Goal: Task Accomplishment & Management: Use online tool/utility

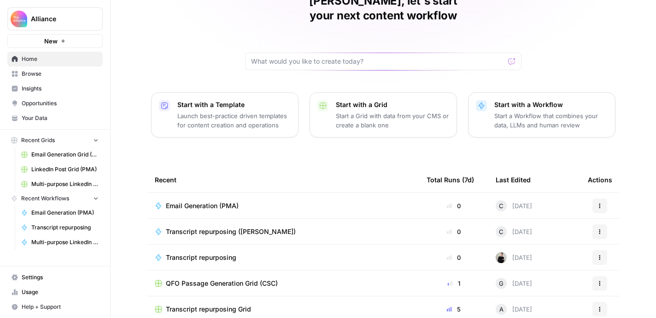
scroll to position [71, 0]
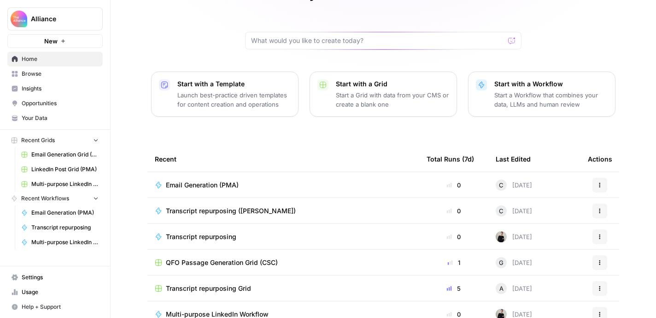
click at [232, 283] on span "Transcript repurposing Grid" at bounding box center [208, 287] width 85 height 9
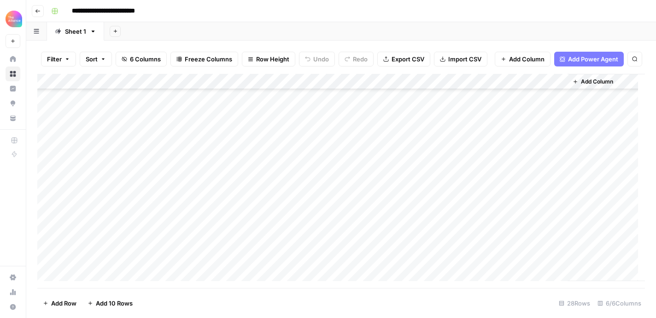
scroll to position [213, 0]
click at [390, 220] on div "Add Column" at bounding box center [341, 177] width 608 height 207
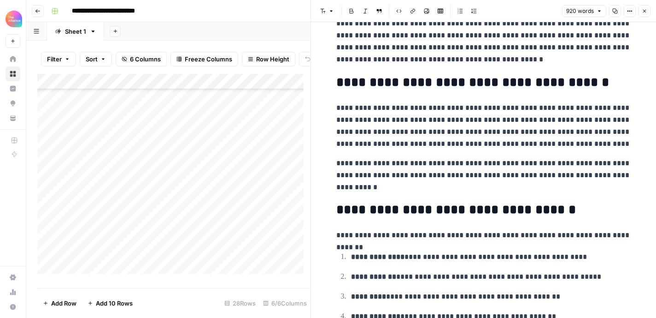
scroll to position [1294, 0]
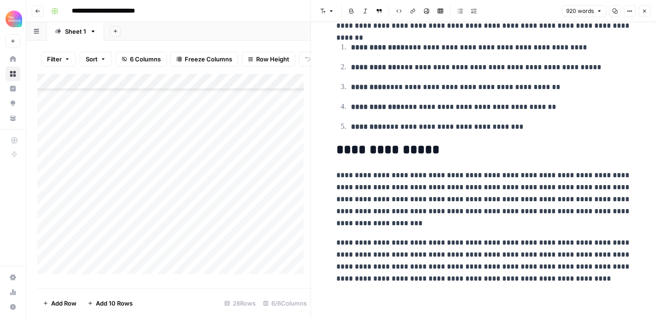
click at [646, 9] on icon "button" at bounding box center [645, 11] width 6 height 6
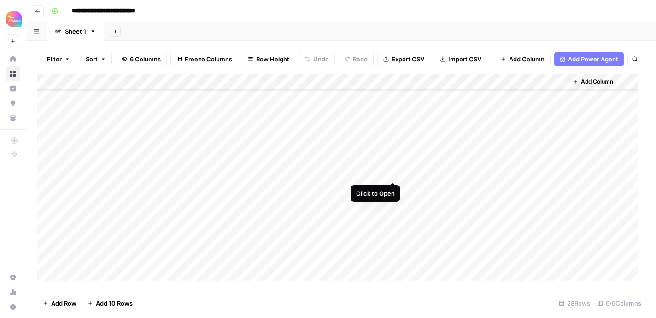
click at [390, 172] on div "Add Column" at bounding box center [341, 177] width 608 height 207
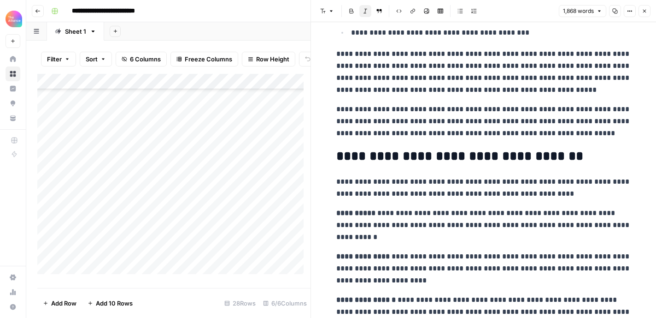
scroll to position [364, 0]
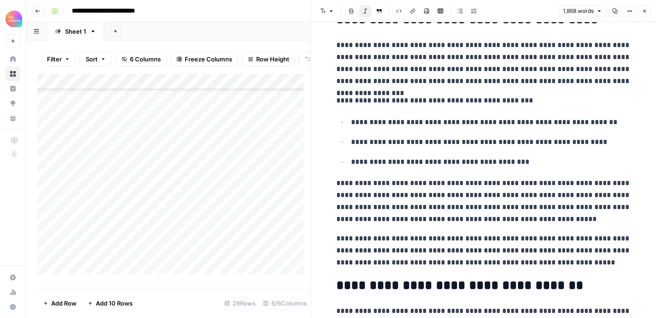
click at [646, 12] on icon "button" at bounding box center [645, 11] width 6 height 6
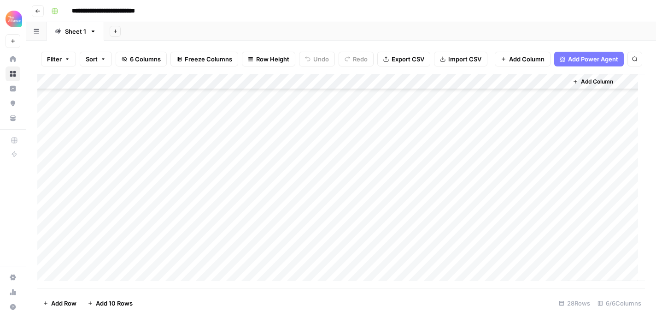
click at [139, 173] on div "Add Column" at bounding box center [341, 177] width 608 height 207
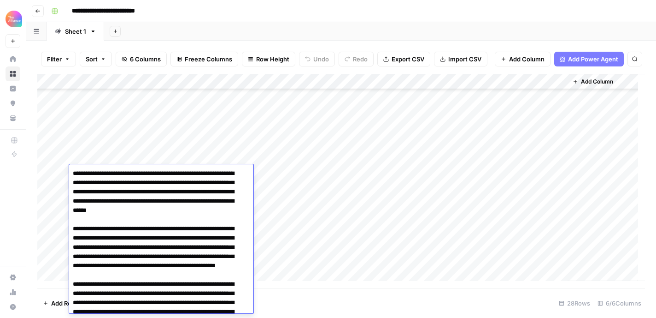
click at [346, 176] on div "Add Column" at bounding box center [341, 177] width 608 height 207
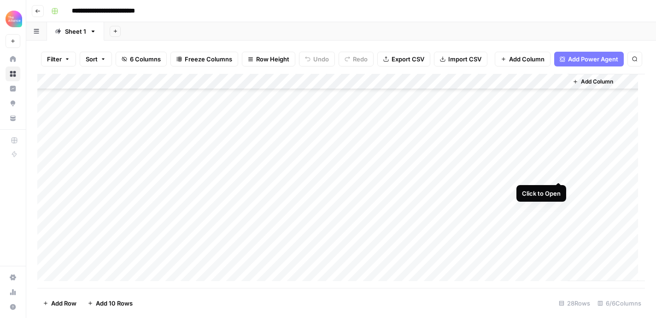
click at [557, 176] on div "Add Column" at bounding box center [341, 177] width 608 height 207
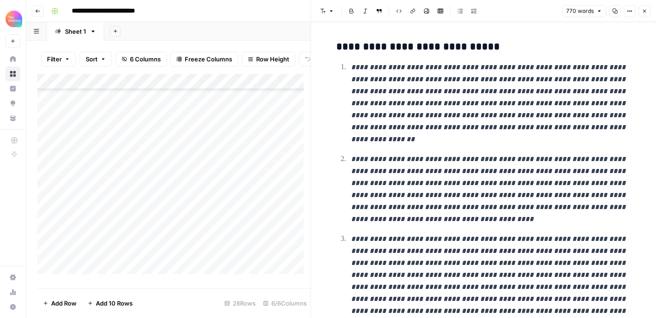
click at [643, 7] on button "Close" at bounding box center [645, 11] width 12 height 12
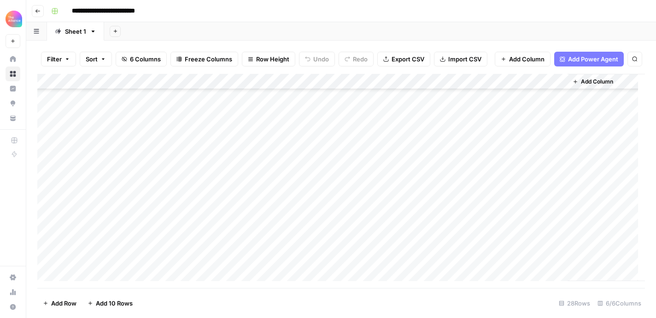
click at [141, 234] on div "Add Column" at bounding box center [341, 177] width 608 height 207
type textarea "**********"
click at [224, 215] on div "Add Column" at bounding box center [341, 177] width 608 height 207
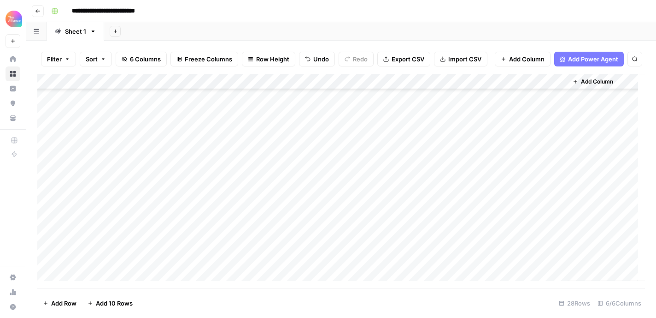
click at [209, 235] on div "Add Column" at bounding box center [341, 177] width 608 height 207
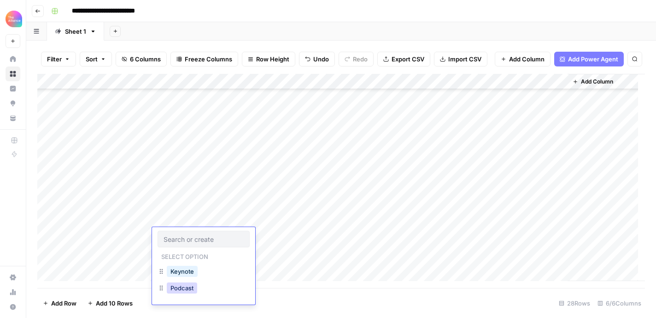
click at [183, 286] on button "Podcast" at bounding box center [182, 287] width 30 height 11
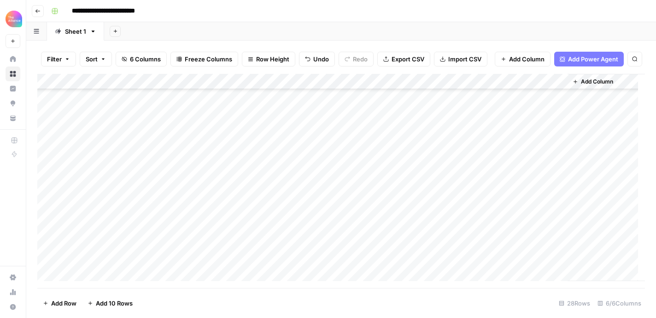
click at [298, 89] on div "Add Column" at bounding box center [341, 177] width 608 height 207
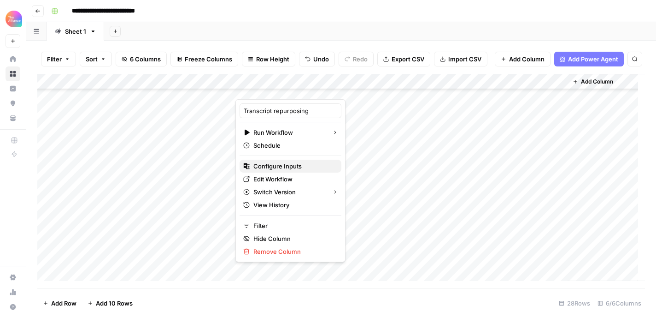
click at [276, 166] on span "Configure Inputs" at bounding box center [293, 165] width 81 height 9
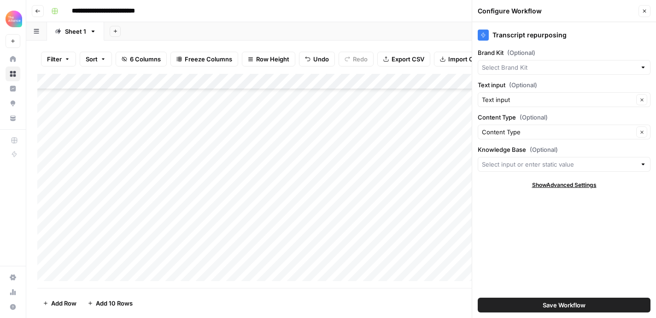
type input "CMO Alliance"
click at [533, 71] on input "Brand Kit (Optional)" at bounding box center [558, 67] width 152 height 9
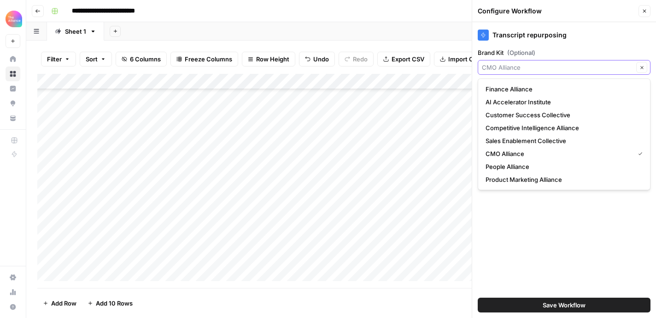
click at [533, 71] on input "Brand Kit (Optional)" at bounding box center [558, 67] width 152 height 9
click at [524, 150] on span "CMO Alliance" at bounding box center [558, 153] width 145 height 9
type input "CMO Alliance"
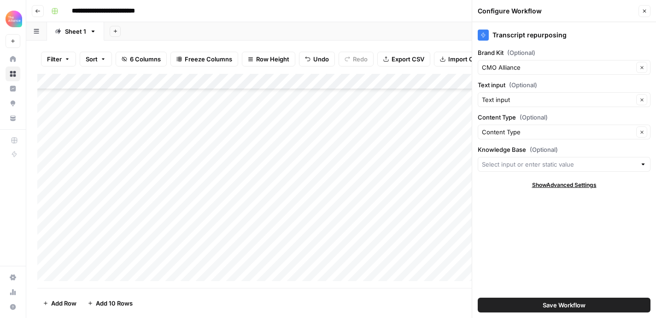
click at [559, 306] on span "Save Workflow" at bounding box center [564, 304] width 43 height 9
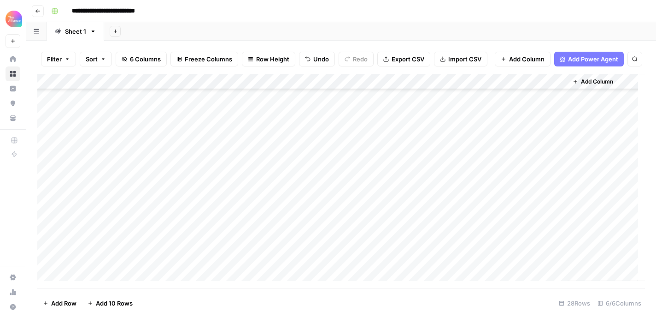
click at [276, 234] on div "Add Column" at bounding box center [341, 177] width 608 height 207
click at [131, 221] on div "Add Column" at bounding box center [341, 177] width 608 height 207
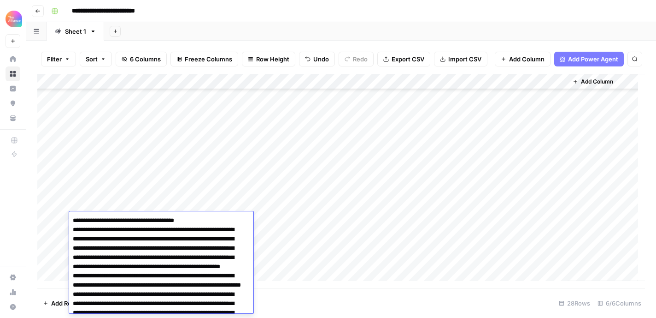
scroll to position [707, 0]
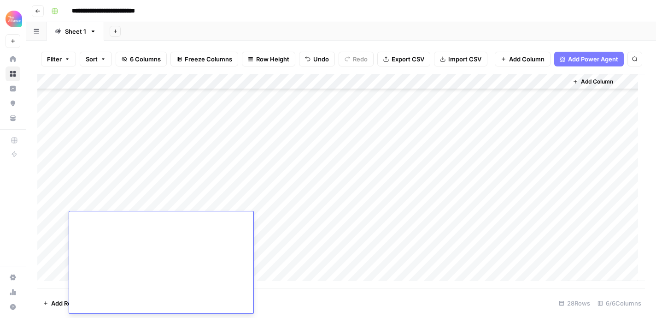
click at [133, 203] on div "Add Column" at bounding box center [341, 177] width 608 height 207
click at [132, 250] on div "Add Column" at bounding box center [341, 177] width 608 height 207
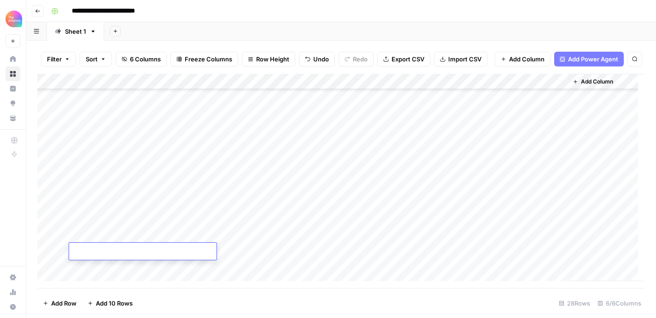
type textarea "**********"
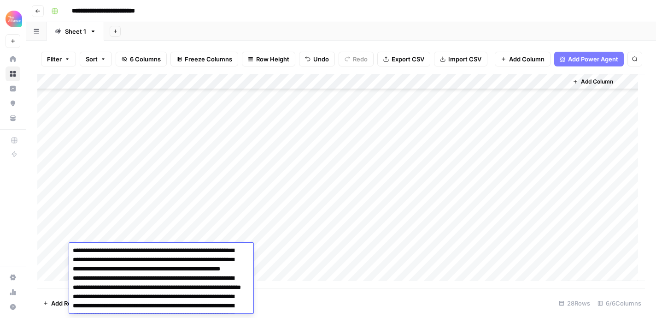
scroll to position [0, 0]
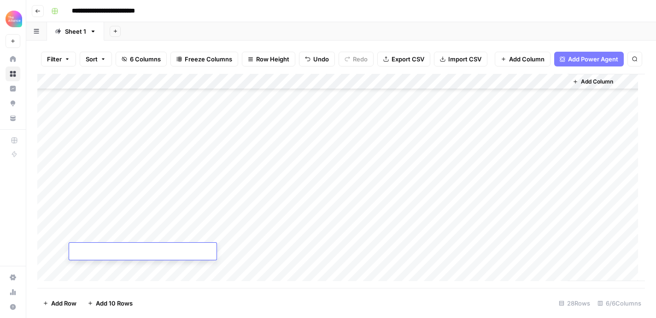
click at [135, 266] on div "Add Column" at bounding box center [341, 177] width 608 height 207
click at [123, 194] on div "Add Column" at bounding box center [341, 177] width 608 height 207
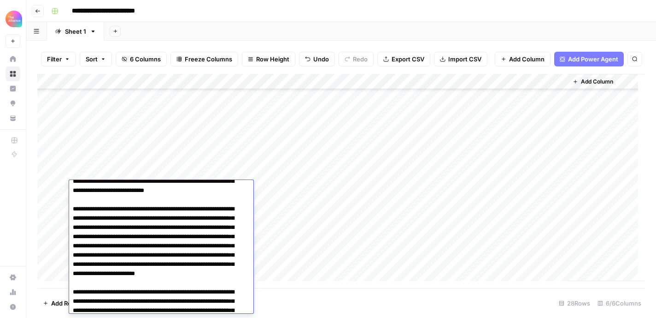
scroll to position [224, 0]
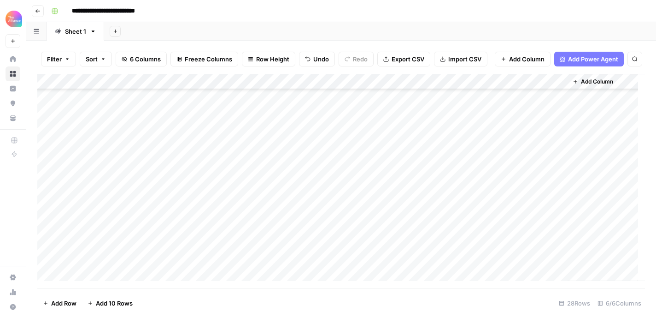
click at [90, 173] on div "Add Column" at bounding box center [341, 177] width 608 height 207
click at [389, 236] on div "Add Column" at bounding box center [341, 177] width 608 height 207
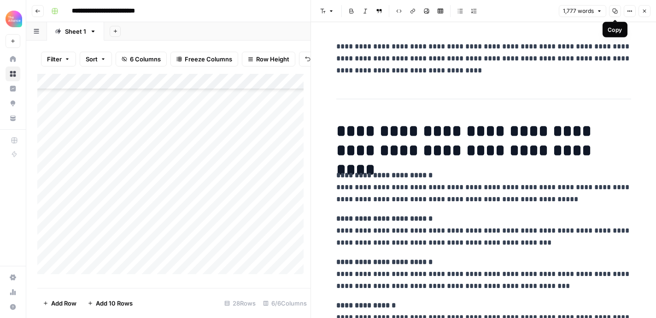
click at [612, 12] on button "Copy" at bounding box center [615, 11] width 12 height 12
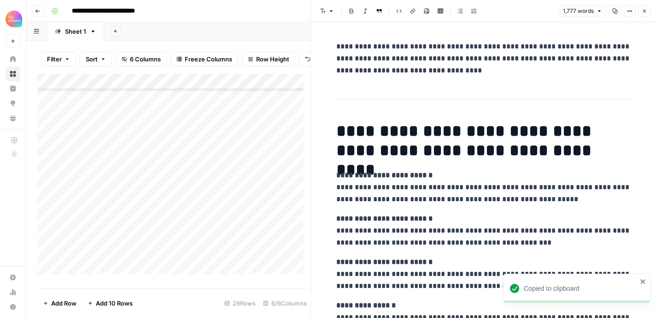
click at [645, 13] on icon "button" at bounding box center [645, 11] width 6 height 6
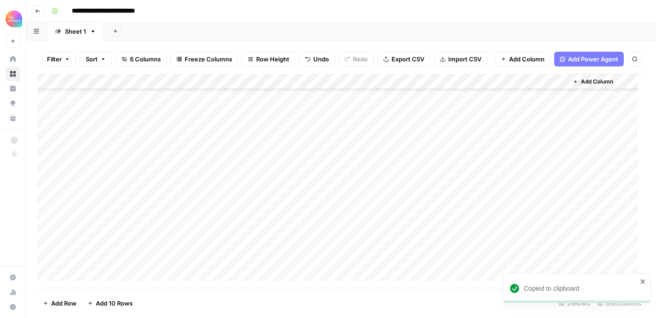
click at [446, 235] on div "Add Column" at bounding box center [341, 177] width 608 height 207
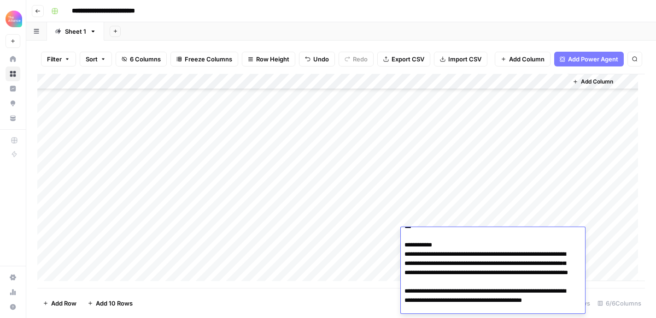
scroll to position [122, 0]
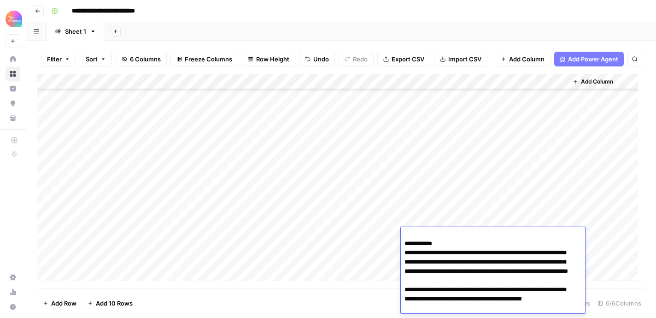
click at [497, 220] on div "Add Column" at bounding box center [341, 177] width 608 height 207
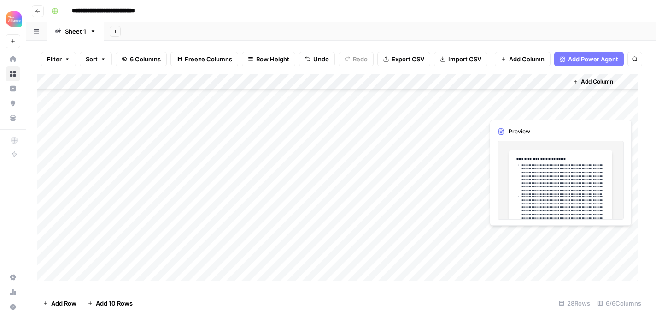
click at [521, 238] on div "Add Column" at bounding box center [341, 177] width 608 height 207
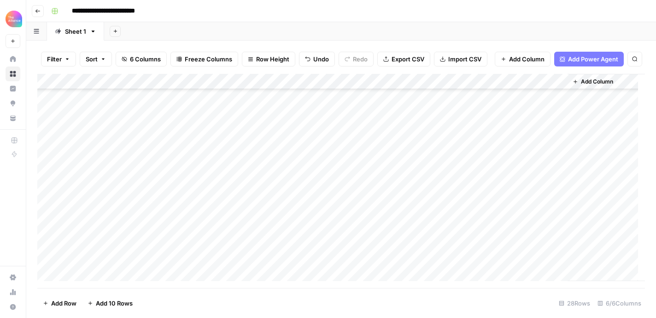
click at [558, 233] on div "Add Column" at bounding box center [341, 177] width 608 height 207
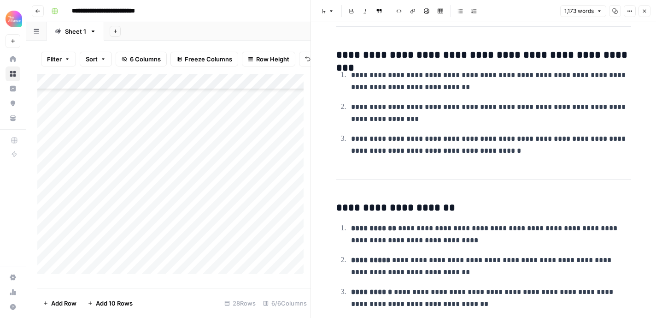
scroll to position [1452, 0]
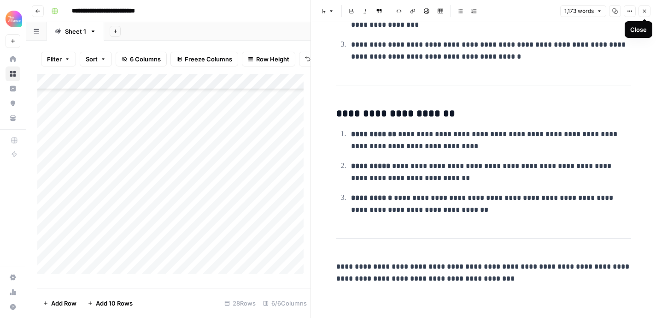
click at [646, 12] on icon "button" at bounding box center [644, 11] width 3 height 3
